Goal: Check status

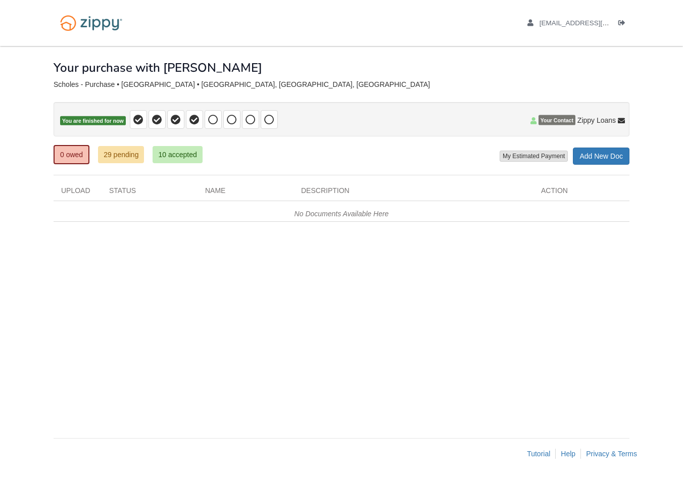
click at [375, 163] on div "0 owed 29 pending 10 accepted My Estimated Payment × My Estimated Payment Add N…" at bounding box center [342, 155] width 576 height 18
click at [125, 151] on link "29 pending" at bounding box center [121, 154] width 46 height 17
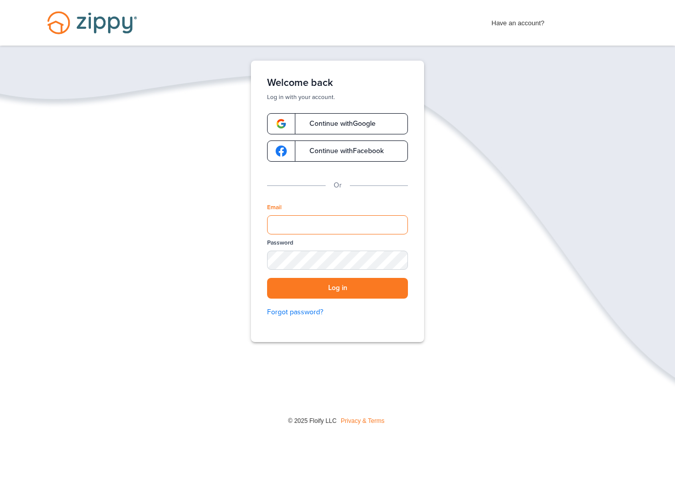
type input "**********"
click at [346, 298] on button "Log in" at bounding box center [337, 288] width 141 height 21
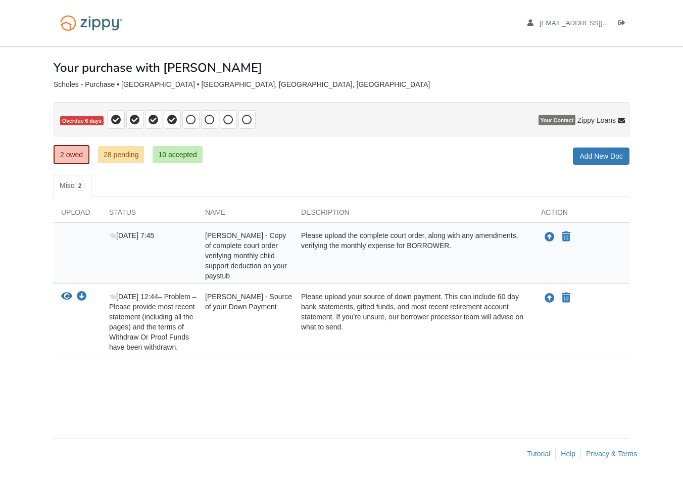
click at [328, 171] on div "× × × Pending Add Document Notice document will be included in the email sent t…" at bounding box center [342, 237] width 576 height 382
click at [394, 71] on div "Your purchase with [PERSON_NAME]" at bounding box center [342, 60] width 576 height 28
